Goal: Communication & Community: Answer question/provide support

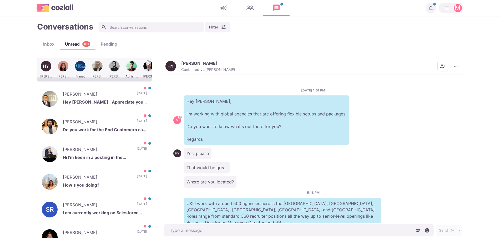
scroll to position [70, 0]
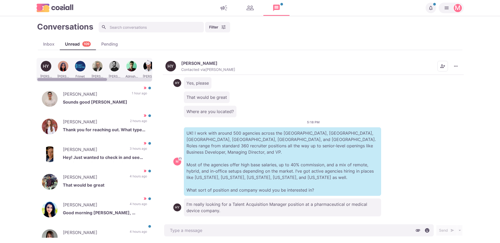
click at [44, 50] on div "Inbox Unread 109 Pending" at bounding box center [250, 44] width 427 height 12
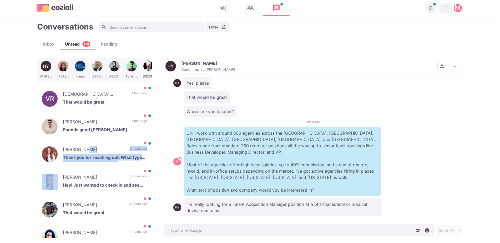
drag, startPoint x: 88, startPoint y: 150, endPoint x: 21, endPoint y: 180, distance: 72.7
click at [21, 180] on main "Conversations Filter Status Campaign Contact Mark conversations as important wh…" at bounding box center [250, 129] width 500 height 227
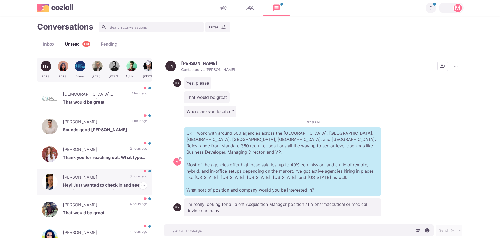
click at [77, 181] on p "[PERSON_NAME]" at bounding box center [94, 178] width 62 height 8
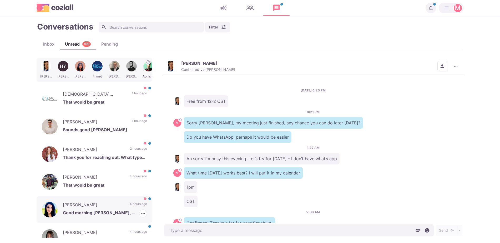
scroll to position [518, 0]
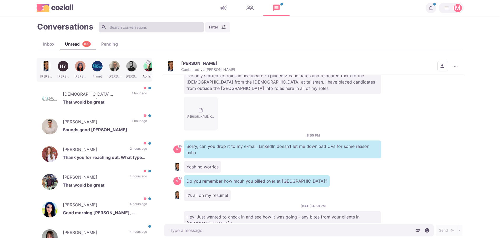
click at [176, 31] on input at bounding box center [151, 27] width 105 height 11
click at [50, 43] on div "Inbox" at bounding box center [49, 44] width 22 height 6
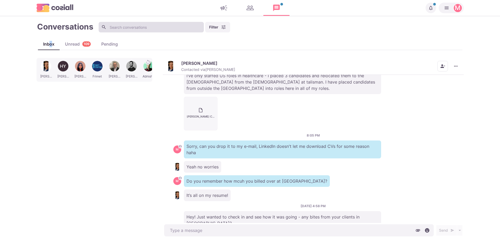
click at [123, 28] on input at bounding box center [151, 27] width 105 height 11
type textarea "x"
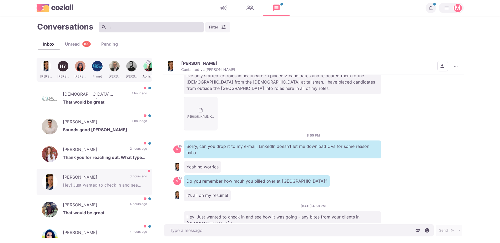
type input "ro"
type textarea "x"
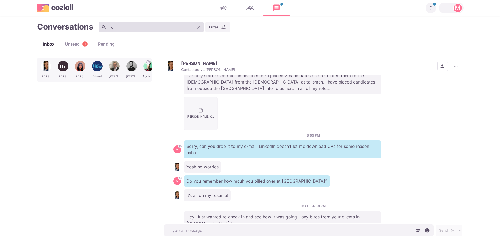
type input "rob"
type textarea "x"
type input "ro"
type textarea "x"
type input "rob"
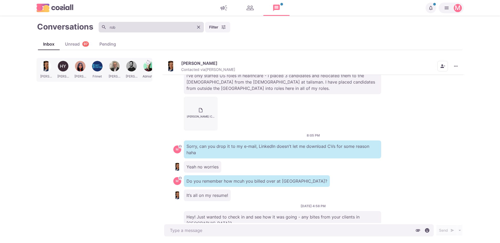
type textarea "x"
type input "[PERSON_NAME]"
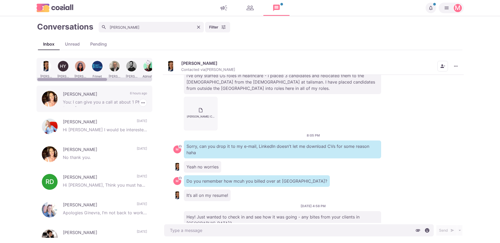
click at [111, 105] on p "You: I can give you a call at about 1 PM [DATE] CDT if you can just drop me you…" at bounding box center [105, 103] width 84 height 8
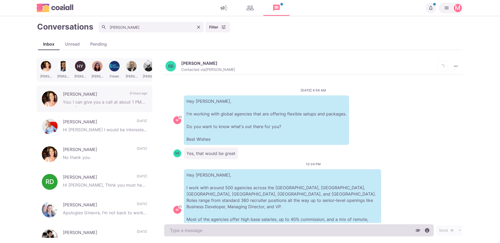
type textarea "x"
click at [283, 229] on textarea at bounding box center [299, 230] width 270 height 12
type textarea "Do"
type textarea "x"
type textarea "Does it"
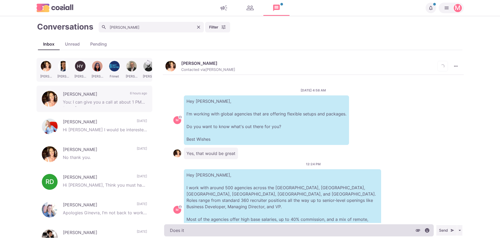
type textarea "x"
type textarea "Does it wor"
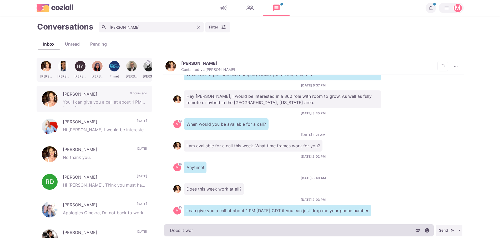
type textarea "x"
type textarea "Does it work for you"
type textarea "x"
type textarea "Does it work for you?"
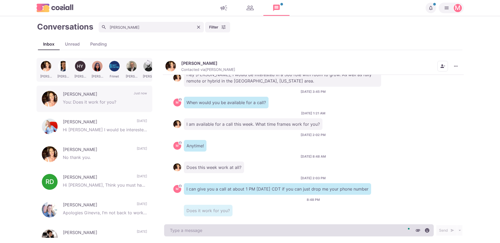
type textarea "x"
type textarea "p"
type textarea "x"
type textarea "I"
type textarea "x"
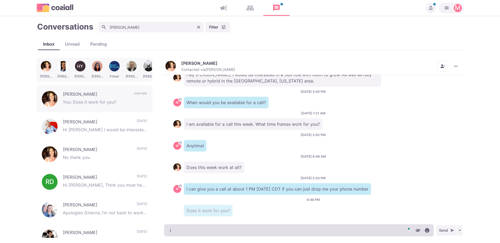
type textarea "If"
type textarea "x"
type textarea "If"
type textarea "x"
type textarea "If n"
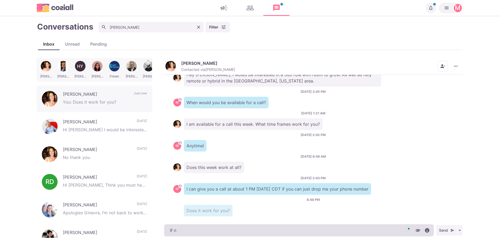
type textarea "x"
type textarea "If not"
type textarea "x"
type textarea "If no"
type textarea "x"
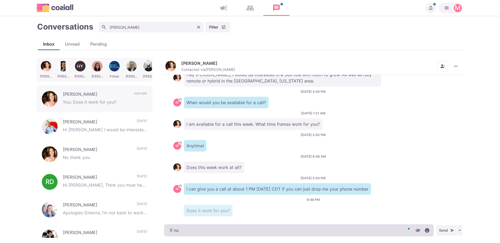
type textarea "If n"
type textarea "x"
type textarea "If"
type textarea "x"
type textarea "If i"
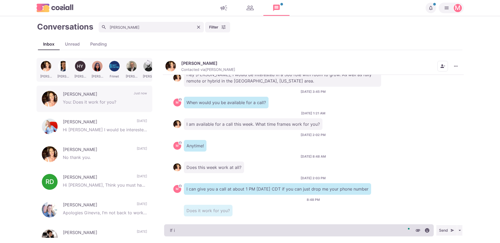
type textarea "x"
type textarea "If it"
type textarea "x"
type textarea "If it d"
type textarea "x"
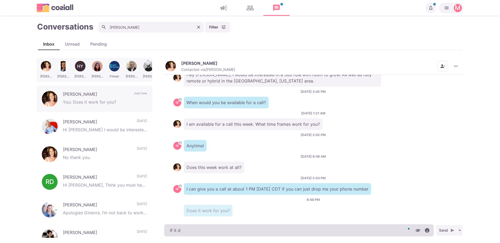
type textarea "If it do"
type textarea "x"
type textarea "If it doe"
type textarea "x"
type textarea "If it does"
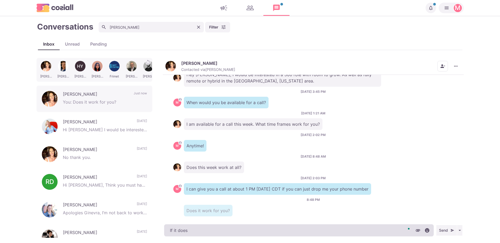
type textarea "x"
type textarea "If it doesn"
type textarea "x"
type textarea "If it doesn't"
type textarea "x"
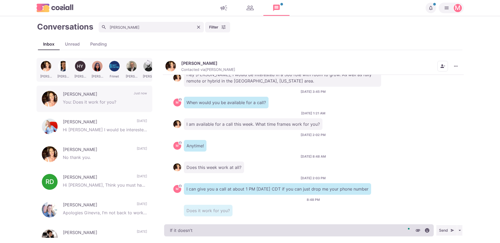
type textarea "If it doesn't f"
type textarea "x"
type textarea "If it doesn't fe"
type textarea "x"
type textarea "If it doesn't fee"
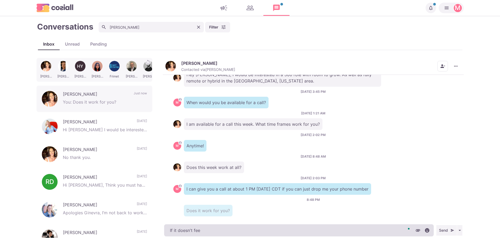
type textarea "x"
type textarea "If it doesn't feel"
type textarea "x"
type textarea "If it doesn't feel f"
type textarea "x"
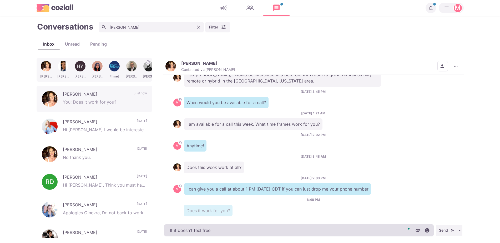
type textarea "If it doesn't feel free"
type textarea "x"
type textarea "If it doesn't feel free to"
type textarea "x"
type textarea "If it doesn't feel free to"
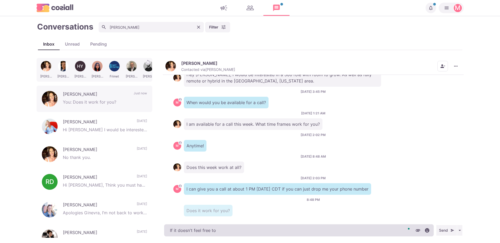
type textarea "x"
type textarea "If it doesn't feel free to p"
type textarea "x"
type textarea "If it doesn't feel free to pic"
type textarea "x"
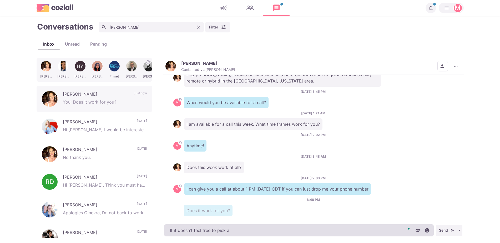
type textarea "If it doesn't feel free to pick an"
type textarea "x"
type textarea "If it doesn't feel free to pick any"
type textarea "x"
type textarea "If it doesn't feel free to pick anyt"
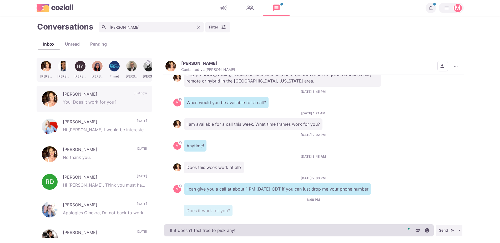
type textarea "x"
type textarea "If it doesn't feel free to pick anyti"
type textarea "x"
type textarea "If it doesn't feel free to pick anytime"
type textarea "x"
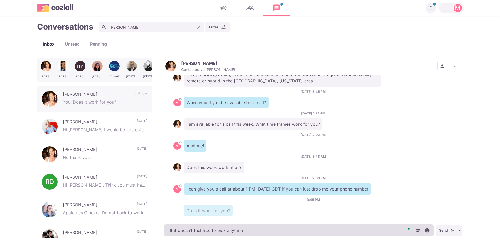
type textarea "If it doesn't feel free to pick anytime"
type textarea "x"
type textarea "If it doesn't feel free to pick anytime ne"
type textarea "x"
type textarea "If it doesn't feel free to pick anytime nexxt"
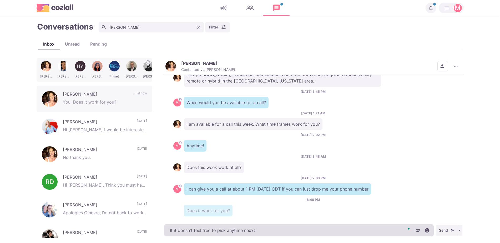
type textarea "x"
type textarea "If it doesn't feel free to pick anytime nexxt"
type textarea "x"
type textarea "If it doesn't feel free to pick anytime nexxt we"
type textarea "x"
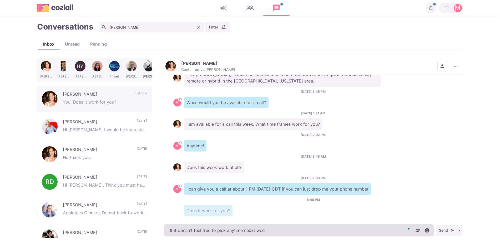
type textarea "If it doesn't feel free to pick anytime nexxt week"
type textarea "x"
type textarea "If it doesn't feel free to pick anytime nexxt week"
type textarea "x"
type textarea "If it doesn't feel free to pick anytime nexxt week :"
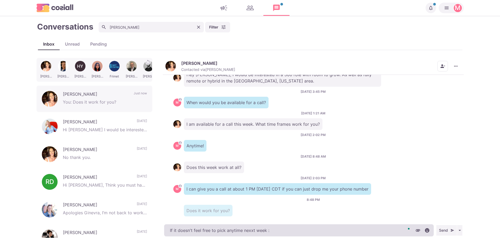
type textarea "x"
type textarea "If it doesn't feel free to pick anytime nexxt week :)"
type textarea "x"
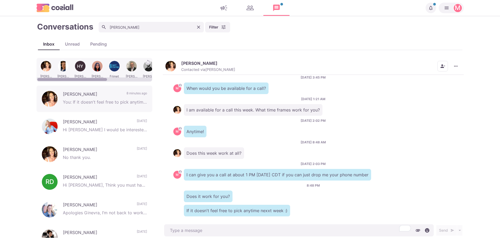
type textarea "x"
click at [202, 30] on button "Clear" at bounding box center [199, 27] width 8 height 8
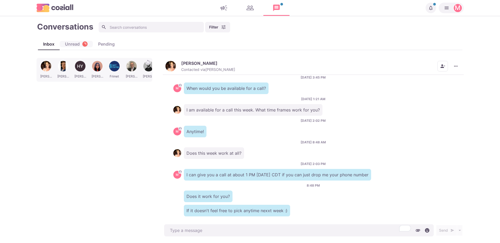
drag, startPoint x: 77, startPoint y: 45, endPoint x: 166, endPoint y: 79, distance: 95.0
click at [77, 45] on div "Unread Loading..." at bounding box center [76, 44] width 33 height 6
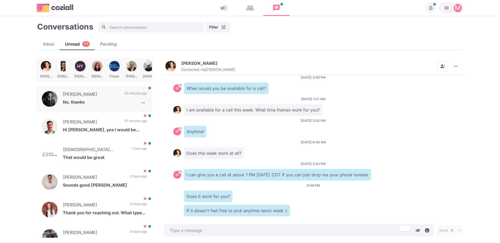
click at [112, 91] on p "[PERSON_NAME]" at bounding box center [91, 95] width 56 height 8
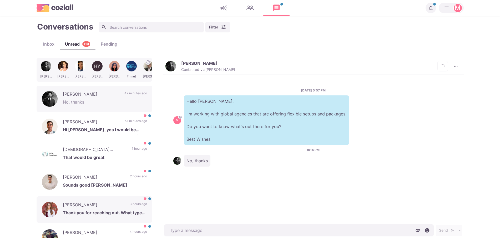
click at [103, 196] on div "[PERSON_NAME] Thank you for reaching out. What types of roles do you recruit fo…" at bounding box center [95, 209] width 116 height 26
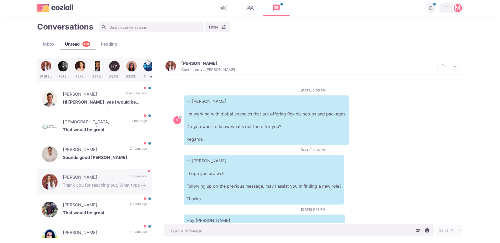
click at [141, 187] on icon "button" at bounding box center [143, 185] width 5 height 5
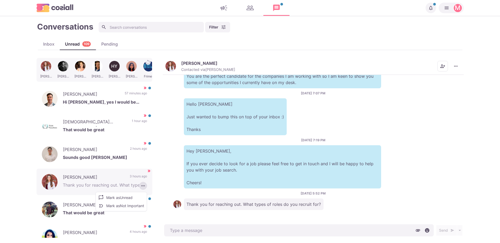
click at [137, 209] on p "That would be great" at bounding box center [105, 213] width 84 height 8
click at [134, 224] on div "[PERSON_NAME] Good morning [PERSON_NAME], Apologies for my delayed response. I …" at bounding box center [95, 237] width 116 height 26
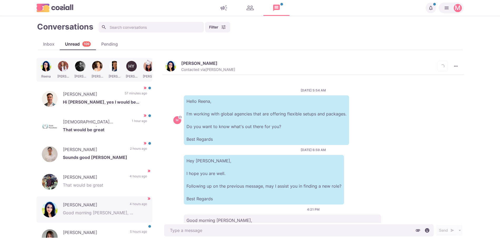
scroll to position [60, 0]
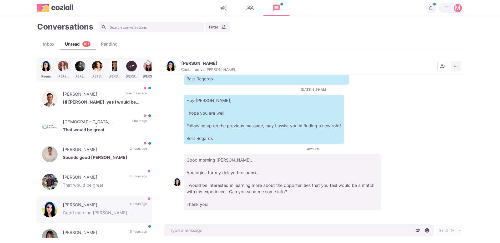
click at [457, 66] on icon "More menu" at bounding box center [455, 66] width 3 height 1
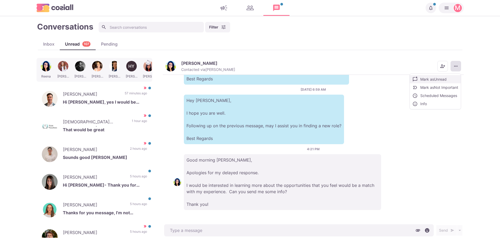
drag, startPoint x: 438, startPoint y: 80, endPoint x: 146, endPoint y: 34, distance: 296.1
click at [438, 80] on button "Mark as Unread" at bounding box center [435, 79] width 51 height 8
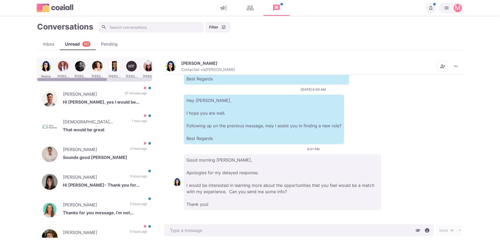
click at [63, 69] on div at bounding box center [63, 69] width 16 height 21
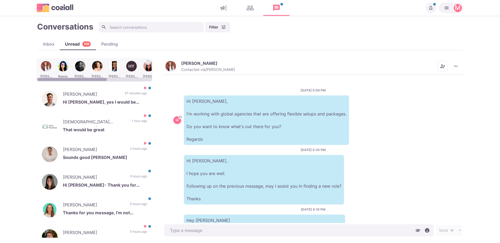
scroll to position [229, 0]
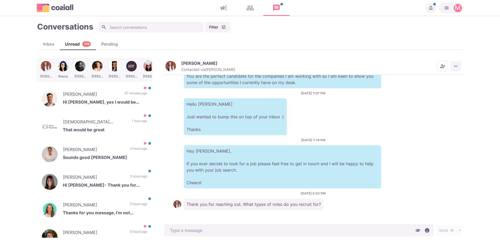
click at [455, 65] on icon "More menu" at bounding box center [455, 65] width 5 height 5
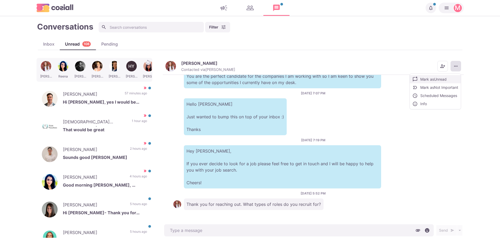
click at [440, 77] on button "Mark as Unread" at bounding box center [435, 79] width 51 height 8
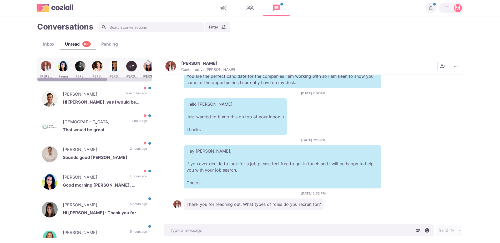
click at [83, 64] on div at bounding box center [80, 69] width 16 height 21
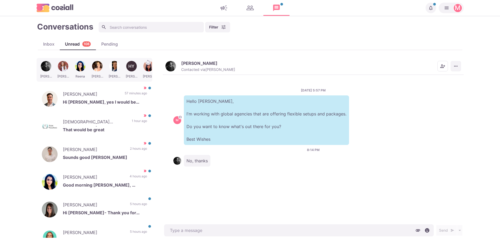
click at [455, 65] on icon "More menu" at bounding box center [455, 65] width 5 height 5
click at [313, 75] on div "[DATE] 5:57 PM M Hello [PERSON_NAME], I'm working with global agencies that are…" at bounding box center [313, 149] width 301 height 148
click at [123, 231] on div "[PERSON_NAME] Thanks for you message, I’m not interested at this time 5 hours a…" at bounding box center [95, 237] width 116 height 26
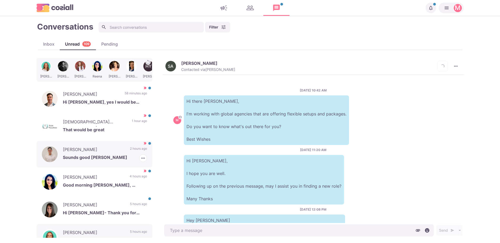
click at [130, 148] on p "2 hours ago" at bounding box center [138, 150] width 17 height 8
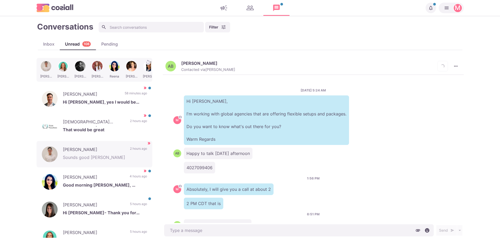
scroll to position [21, 0]
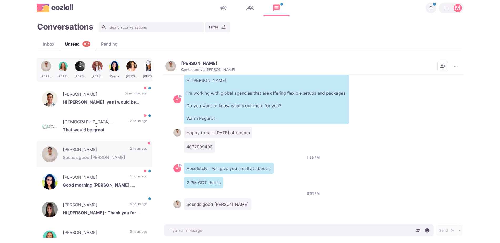
click at [177, 63] on button "[PERSON_NAME] Contacted via [PERSON_NAME]" at bounding box center [201, 66] width 70 height 11
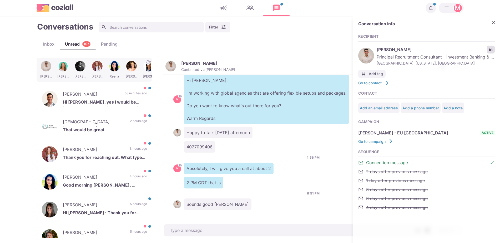
click at [493, 47] on link "LinkedIn profile link" at bounding box center [491, 50] width 8 height 8
click at [141, 131] on icon "button" at bounding box center [143, 130] width 5 height 5
click at [122, 148] on button "Mark as Not Important" at bounding box center [121, 150] width 51 height 8
click at [97, 126] on p "That would be great" at bounding box center [105, 130] width 84 height 8
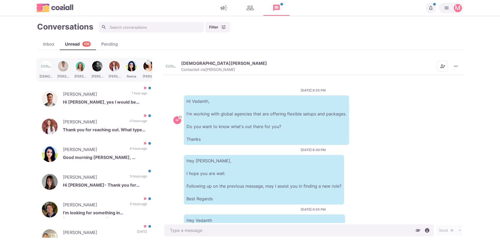
scroll to position [68, 0]
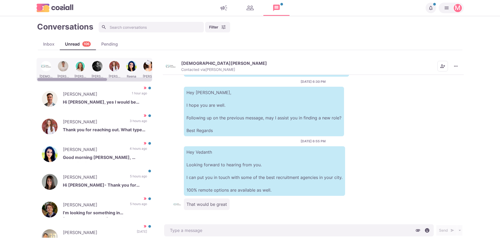
click at [125, 81] on div "Vedanth [PERSON_NAME] Sophie [PERSON_NAME] [PERSON_NAME] [PERSON_NAME] HY [PERS…" at bounding box center [95, 70] width 116 height 24
click at [125, 76] on div at bounding box center [132, 69] width 16 height 21
click at [129, 78] on div at bounding box center [94, 79] width 115 height 4
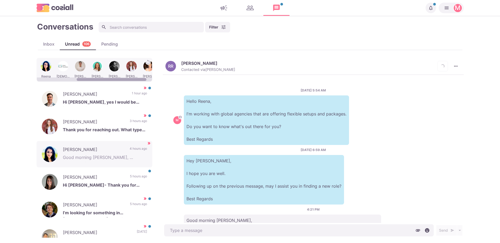
click at [158, 62] on div at bounding box center [166, 69] width 16 height 21
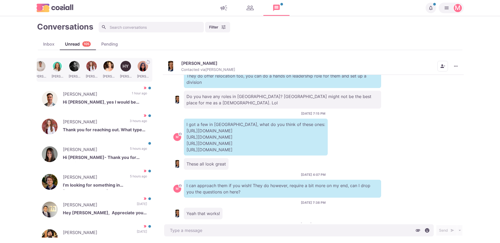
scroll to position [212, 0]
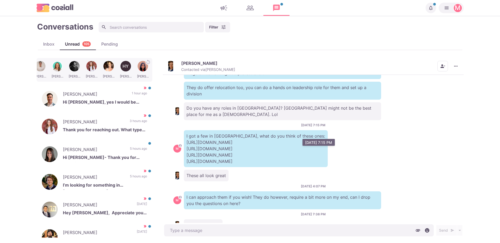
drag, startPoint x: 257, startPoint y: 154, endPoint x: 186, endPoint y: 133, distance: 74.4
click at [186, 133] on p "I got a few in [GEOGRAPHIC_DATA], what do you think of these ones: [URL][DOMAIN…" at bounding box center [256, 148] width 144 height 37
copy p "[URL][DOMAIN_NAME] [URL][DOMAIN_NAME] [URL][DOMAIN_NAME] [URL][DOMAIN_NAME]"
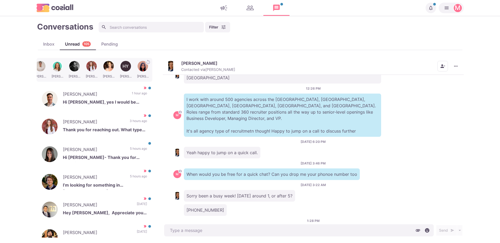
scroll to position [445, 0]
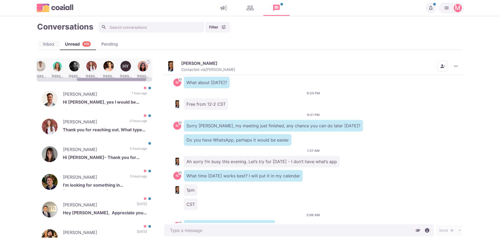
click at [52, 43] on div "Inbox" at bounding box center [49, 44] width 22 height 6
type textarea "x"
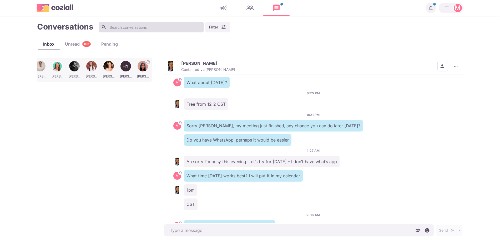
click at [159, 31] on input at bounding box center [151, 27] width 105 height 11
type input "a"
click at [159, 31] on input "a" at bounding box center [151, 27] width 105 height 11
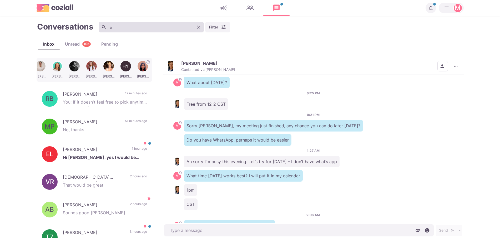
type textarea "x"
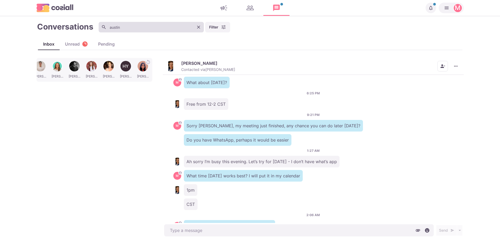
type input "austin"
type textarea "x"
type input "[PERSON_NAME]"
type textarea "x"
type input "austin led"
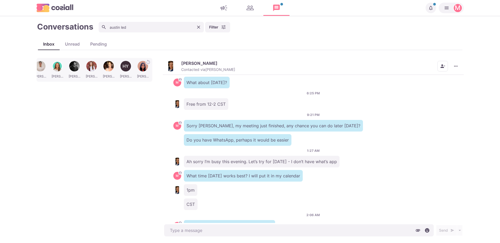
type textarea "x"
type input "austin ledf"
type textarea "x"
click at [143, 26] on input "austin ledf" at bounding box center [151, 27] width 105 height 11
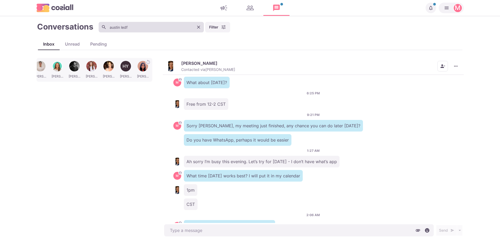
type input "austin"
type textarea "x"
type input "[PERSON_NAME]"
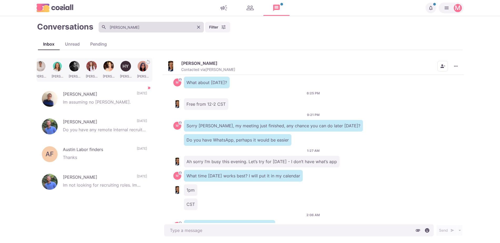
type textarea "x"
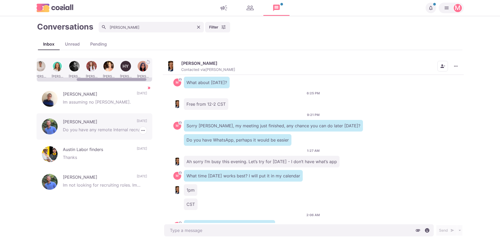
type input "[PERSON_NAME]"
click at [97, 129] on p "Do you have any remote Internal recruiter roles?" at bounding box center [105, 130] width 84 height 8
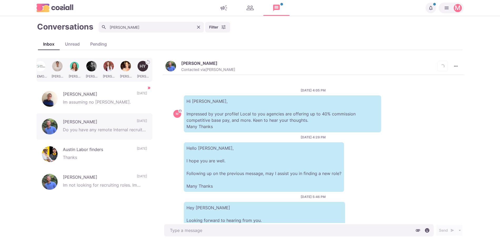
scroll to position [63, 0]
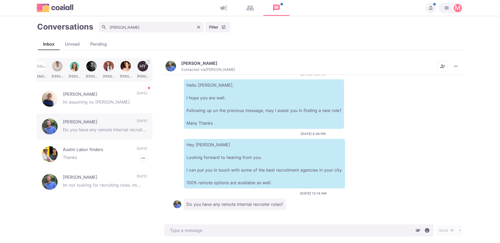
click at [125, 183] on p "Im not looking for recruiting roles. Im looking for sals roles now." at bounding box center [105, 186] width 84 height 8
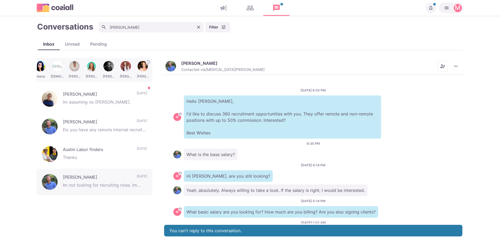
scroll to position [29, 0]
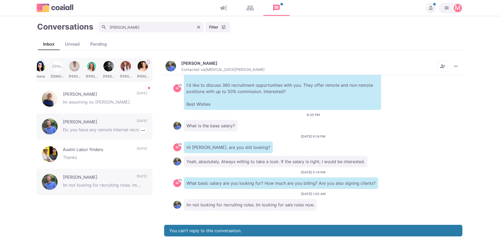
click at [109, 126] on p "Do you have any remote Internal recruiter roles?" at bounding box center [105, 130] width 84 height 8
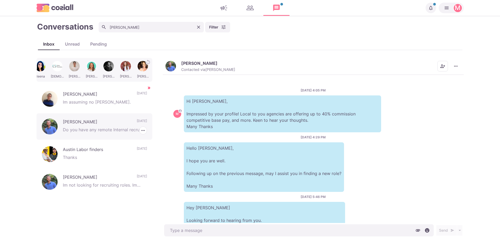
scroll to position [63, 0]
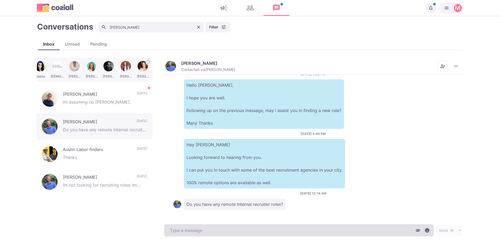
click at [242, 234] on textarea at bounding box center [299, 230] width 270 height 12
type textarea "x"
type textarea "H"
type textarea "x"
type textarea "Hey"
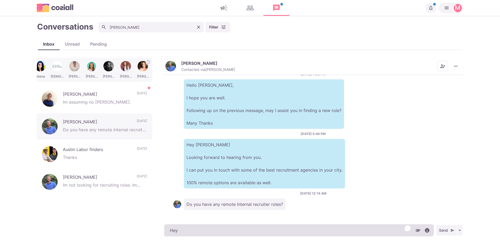
type textarea "x"
type textarea "Hey Aus"
type textarea "x"
type textarea "Hey [PERSON_NAME]"
type textarea "x"
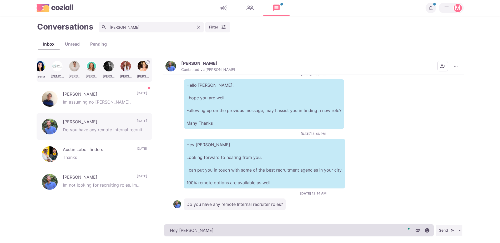
type textarea "Hey [PERSON_NAME],"
type textarea "x"
type textarea "Hey [PERSON_NAME], h"
type textarea "x"
type textarea "Hey [PERSON_NAME], how"
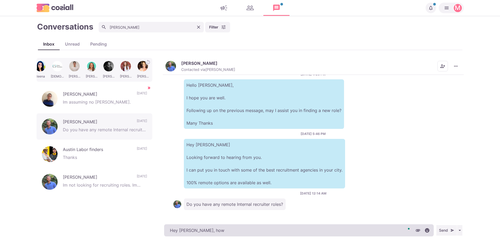
type textarea "x"
type textarea "Hey [PERSON_NAME], how"
type textarea "x"
type textarea "Hey [PERSON_NAME], how you"
type textarea "x"
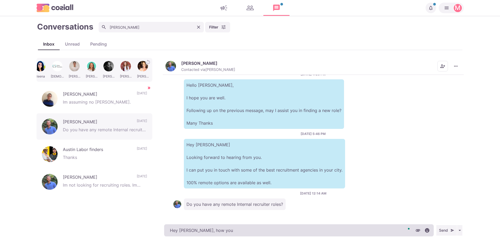
type textarea "Hey [PERSON_NAME], how you"
type textarea "x"
type textarea "Hey [PERSON_NAME], how you be"
type textarea "x"
type textarea "Hey [PERSON_NAME], how you bee"
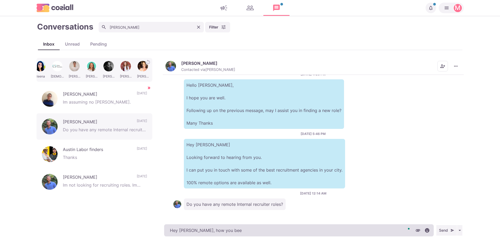
type textarea "x"
type textarea "Hey [PERSON_NAME], how you been"
type textarea "x"
type textarea "Hey [PERSON_NAME], how you been?"
type textarea "x"
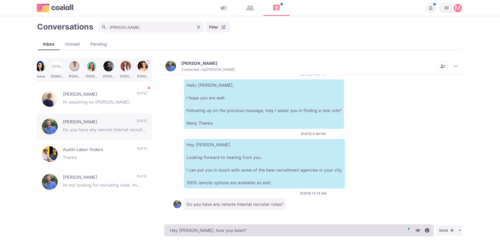
type textarea "Hey [PERSON_NAME], how you been?"
type textarea "x"
type textarea "Hey [PERSON_NAME], how you been?"
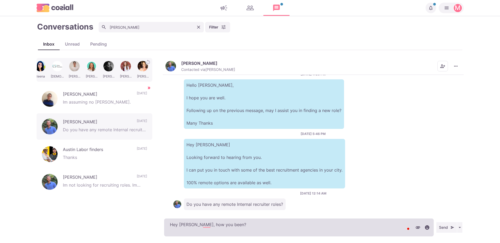
type textarea "x"
type textarea "Hey [PERSON_NAME], how you been?"
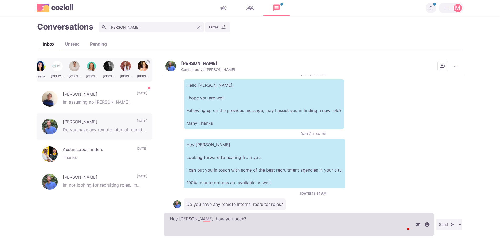
type textarea "x"
type textarea "Hey [PERSON_NAME], how you been? I"
type textarea "x"
type textarea "Hey [PERSON_NAME], how you been? I h"
type textarea "x"
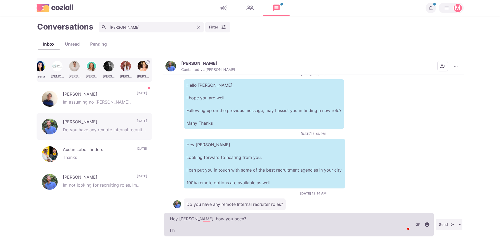
type textarea "Hey [PERSON_NAME], how you been? I ha"
type textarea "x"
type textarea "Hey [PERSON_NAME], how you been? I have"
type textarea "x"
type textarea "Hey [PERSON_NAME], how you been? I have a"
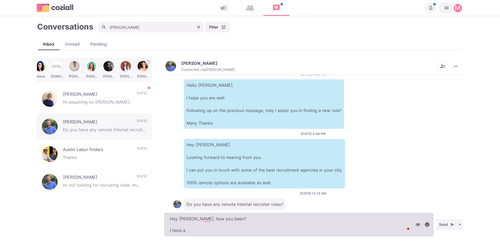
type textarea "x"
type textarea "Hey [PERSON_NAME], how you been? I have a"
type textarea "x"
type textarea "Hey [PERSON_NAME], how you been? I have a l"
type textarea "x"
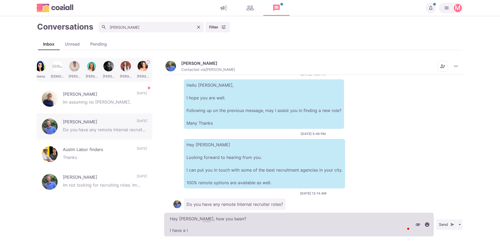
type textarea "Hey [PERSON_NAME], how you been? I have a lo"
type textarea "x"
type textarea "Hey [PERSON_NAME], how you been? I have a lot"
type textarea "x"
type textarea "Hey [PERSON_NAME], how you been? I have a lot o"
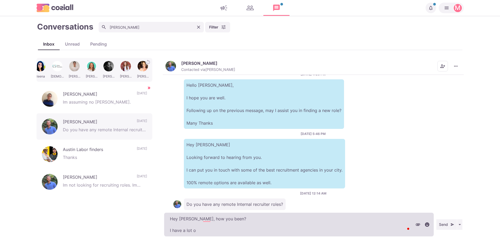
type textarea "x"
type textarea "Hey [PERSON_NAME], how you been? I have a lot of"
type textarea "x"
type textarea "Hey [PERSON_NAME], how you been? I have a lot of n"
type textarea "x"
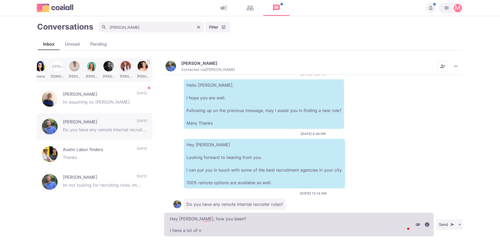
type textarea "Hey [PERSON_NAME], how you been? I have a lot of ne"
type textarea "x"
type textarea "Hey [PERSON_NAME], how you been? I have a lot of new"
type textarea "x"
type textarea "Hey [PERSON_NAME], how you been? I have a lot of new a"
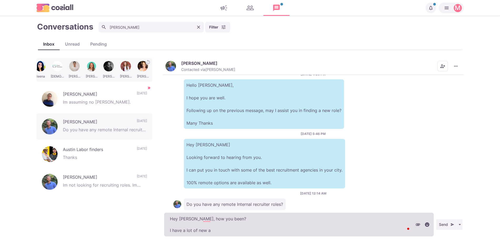
type textarea "x"
type textarea "Hey [PERSON_NAME], how you been? I have a lot of new ag"
type textarea "x"
type textarea "Hey [PERSON_NAME], how you been? I have a lot of new age"
type textarea "x"
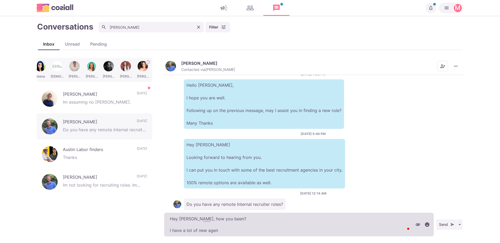
type textarea "Hey [PERSON_NAME], how you been? I have a lot of new agenc"
type textarea "x"
type textarea "Hey [PERSON_NAME], how you been? I have a lot of new agency"
type textarea "x"
type textarea "Hey [PERSON_NAME], how you been? I have a lot of new agency r"
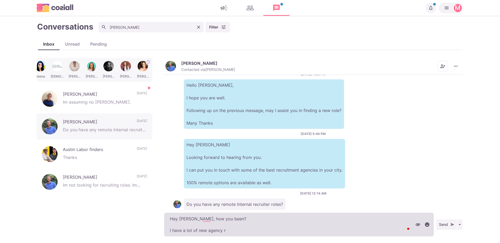
type textarea "x"
type textarea "Hey [PERSON_NAME], how you been? I have a lot of new agency ro"
type textarea "x"
click at [206, 218] on textarea "Hey [PERSON_NAME], how you been? I have a lot of new agency roles if it's somet…" at bounding box center [299, 224] width 270 height 24
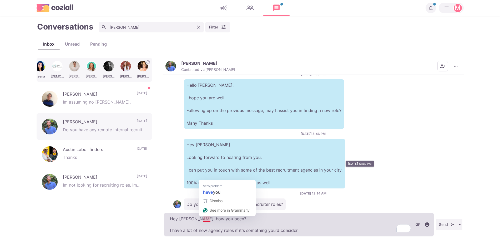
click at [208, 217] on textarea "Hey [PERSON_NAME], how you been? I have a lot of new agency roles if it's somet…" at bounding box center [299, 224] width 270 height 24
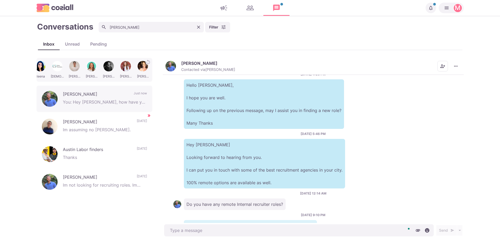
scroll to position [97, 0]
